Goal: Transaction & Acquisition: Purchase product/service

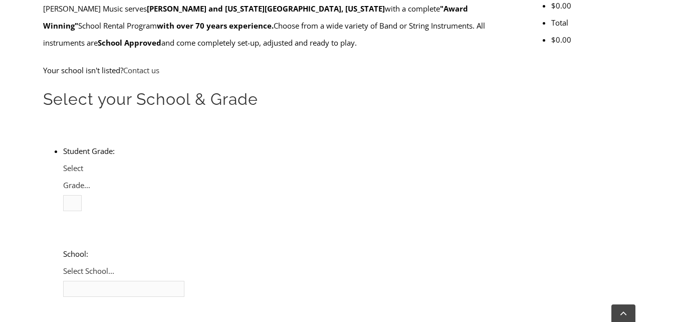
scroll to position [370, 0]
click at [90, 162] on span "Select Grade..." at bounding box center [76, 175] width 27 height 27
click at [83, 279] on li "7" at bounding box center [83, 287] width 0 height 17
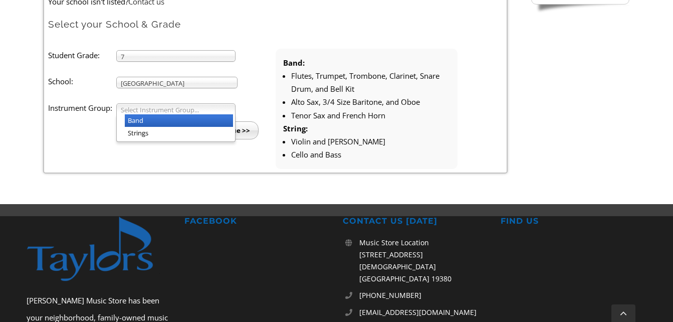
click at [167, 123] on li "Band" at bounding box center [179, 120] width 108 height 13
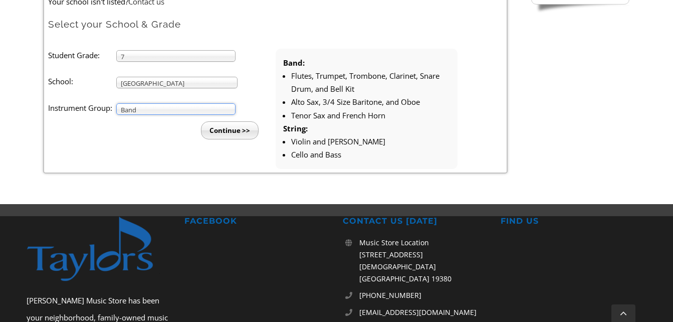
click at [221, 132] on input "Continue >>" at bounding box center [230, 130] width 58 height 18
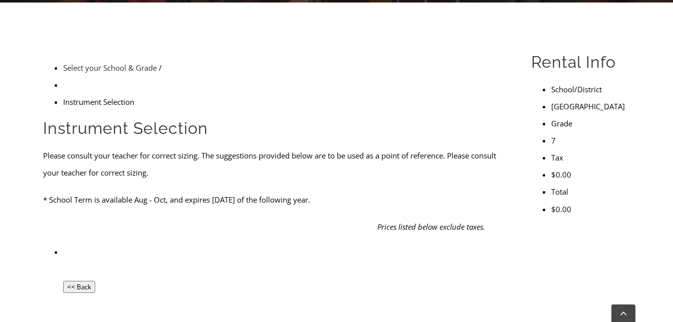
scroll to position [269, 0]
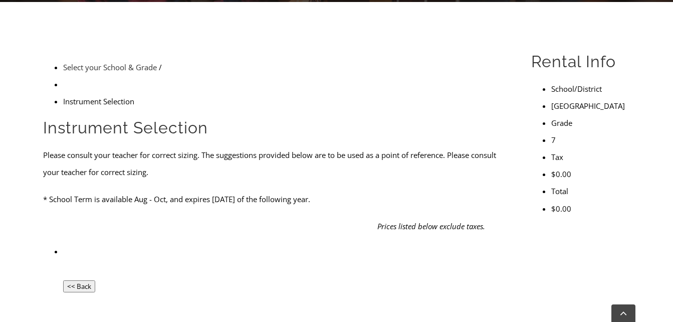
click at [83, 280] on input "<< Back" at bounding box center [79, 286] width 32 height 12
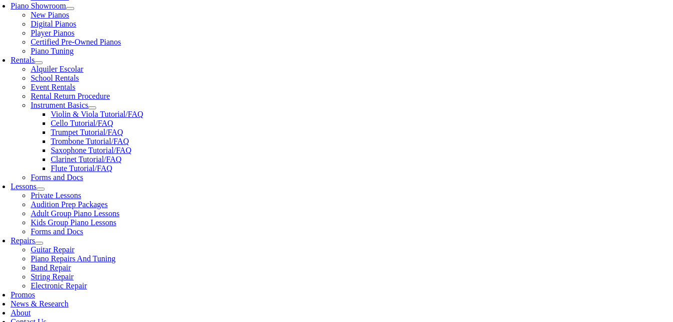
scroll to position [308, 0]
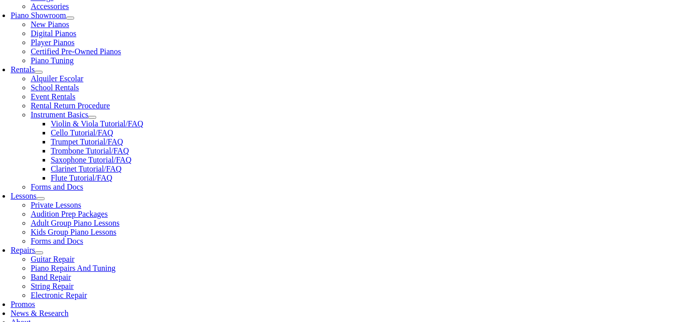
scroll to position [1706, 0]
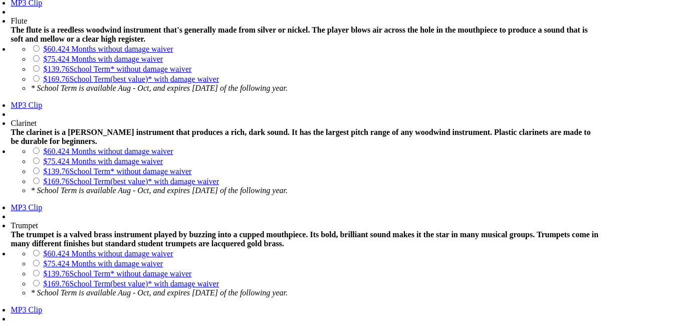
scroll to position [829, 0]
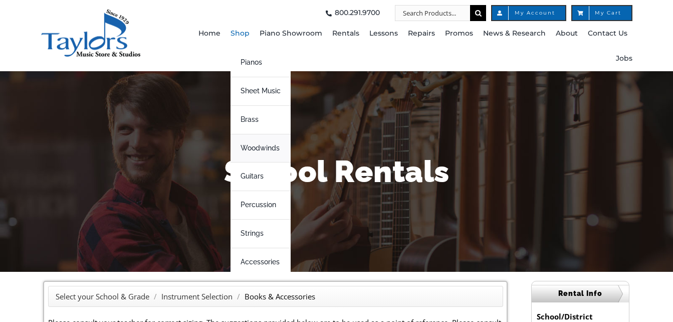
click at [261, 148] on span "Woodwinds" at bounding box center [259, 148] width 39 height 16
